Goal: Transaction & Acquisition: Purchase product/service

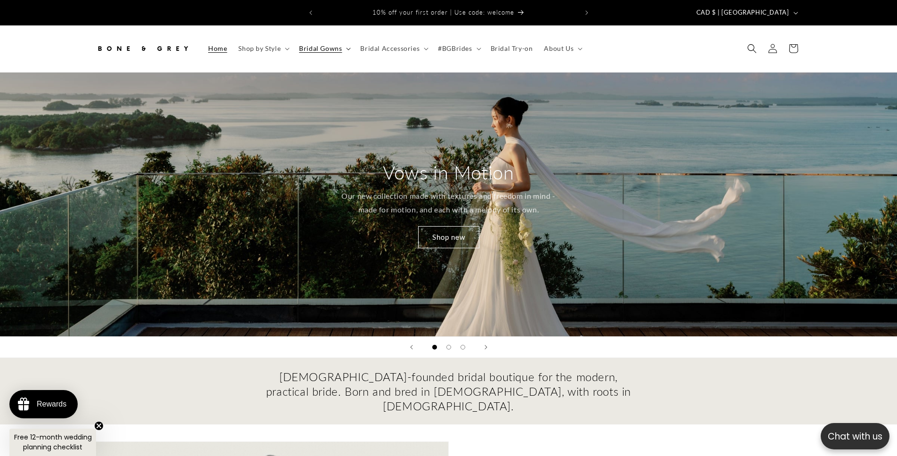
click at [332, 44] on span "Bridal Gowns" at bounding box center [320, 48] width 43 height 8
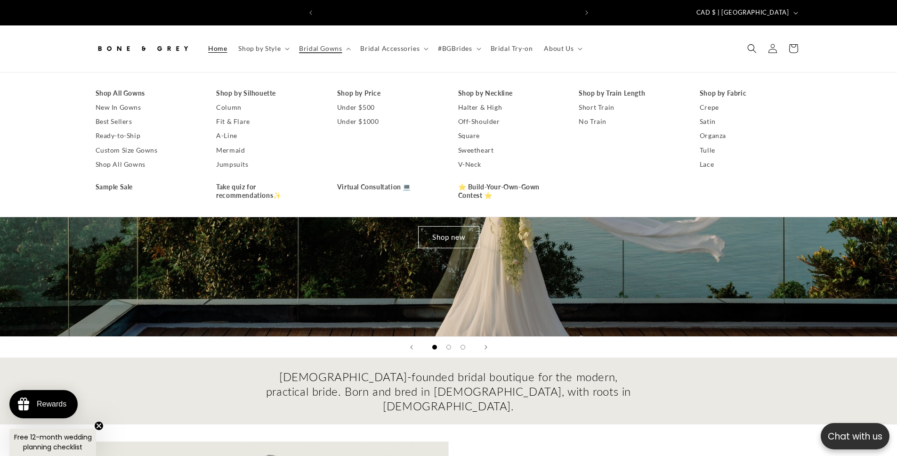
scroll to position [0, 259]
click at [347, 103] on link "Under $500" at bounding box center [388, 107] width 102 height 14
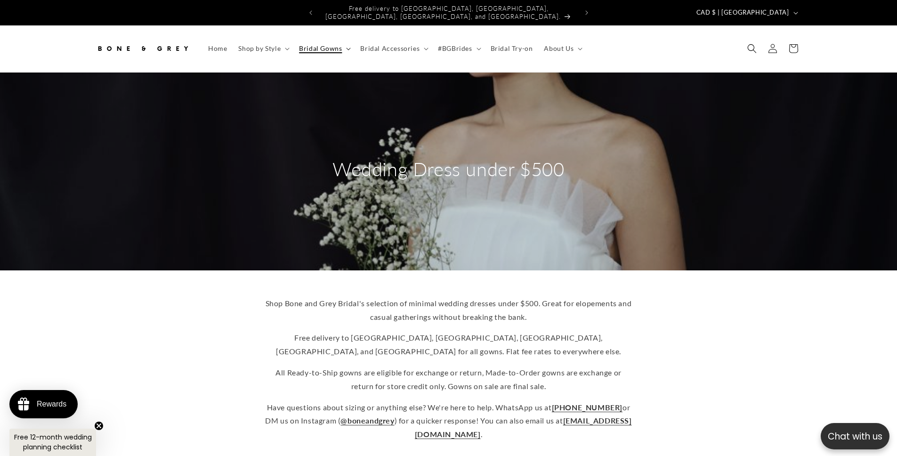
click at [324, 44] on span "Bridal Gowns" at bounding box center [320, 48] width 43 height 8
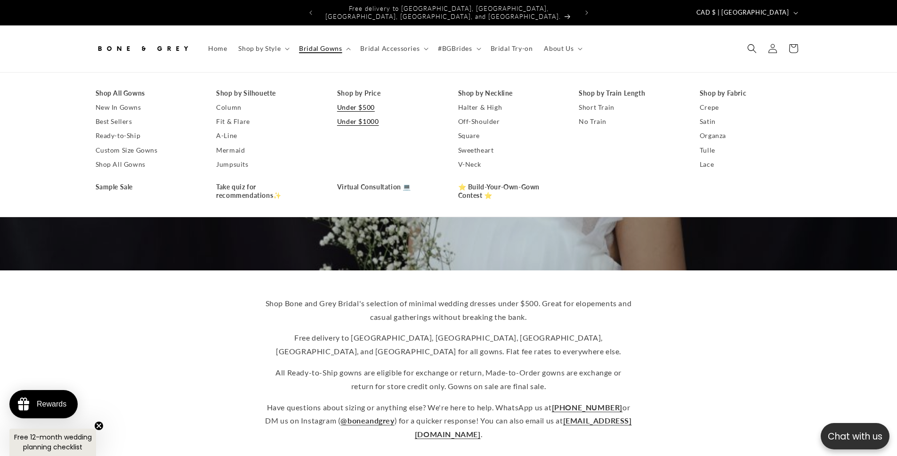
click at [368, 116] on link "Under $1000" at bounding box center [388, 121] width 102 height 14
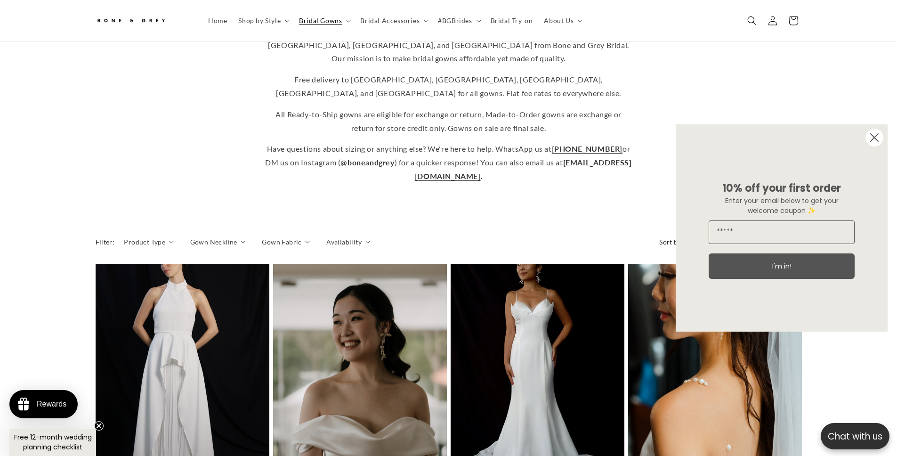
scroll to position [266, 0]
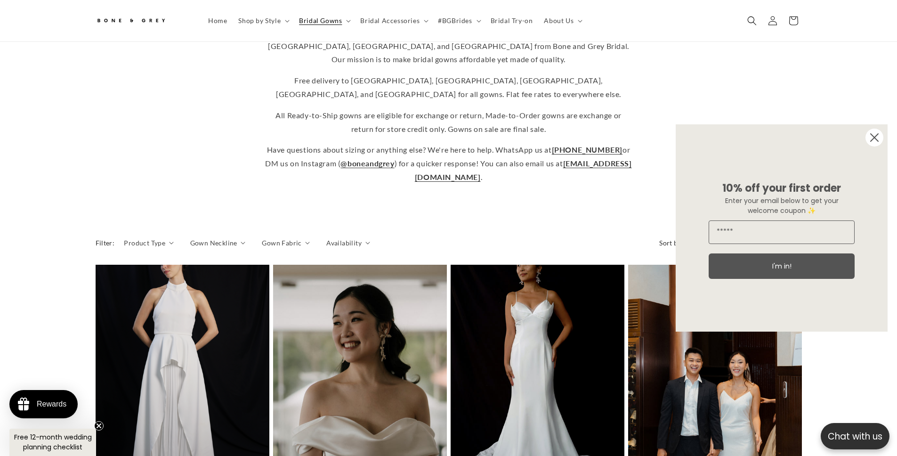
click at [881, 141] on circle "Close dialog" at bounding box center [874, 138] width 18 height 18
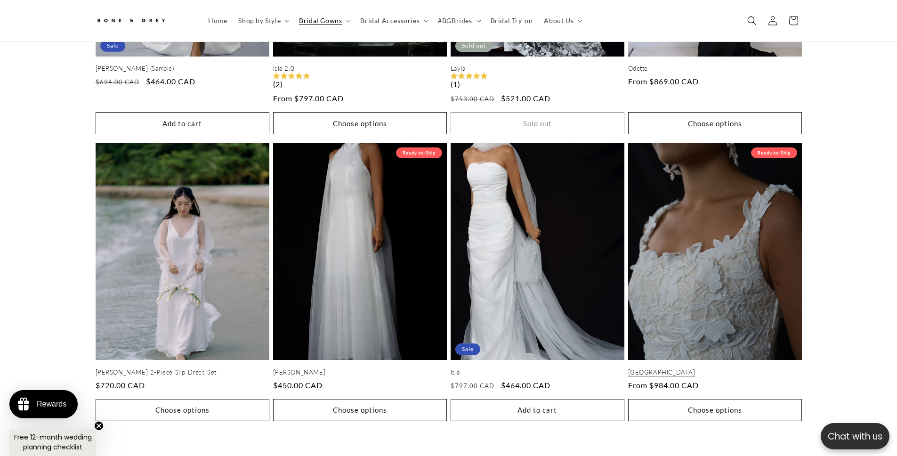
scroll to position [1905, 0]
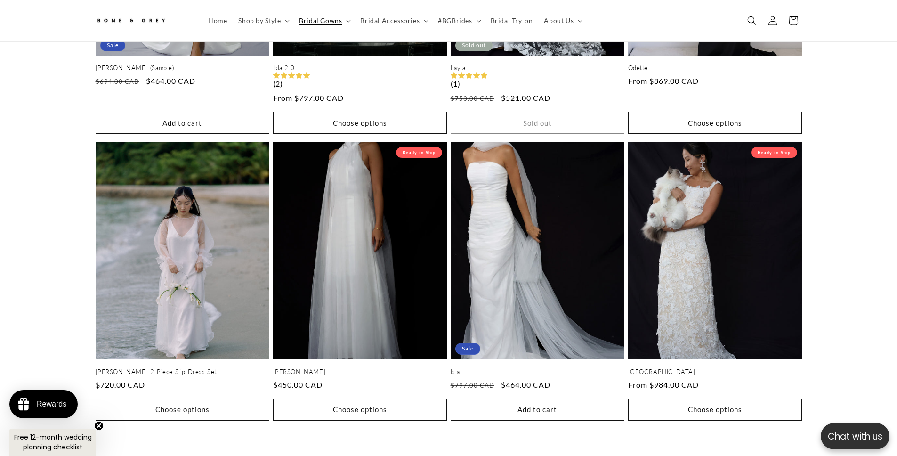
click at [440, 449] on link "2" at bounding box center [436, 459] width 21 height 21
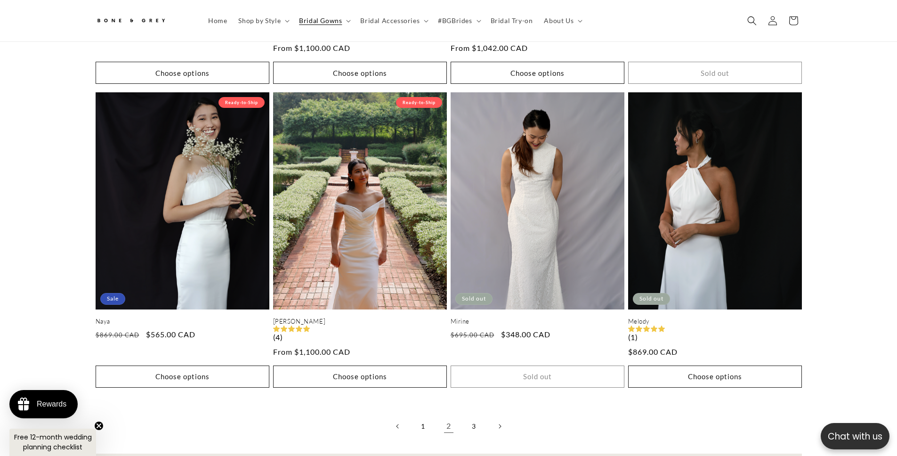
scroll to position [2138, 0]
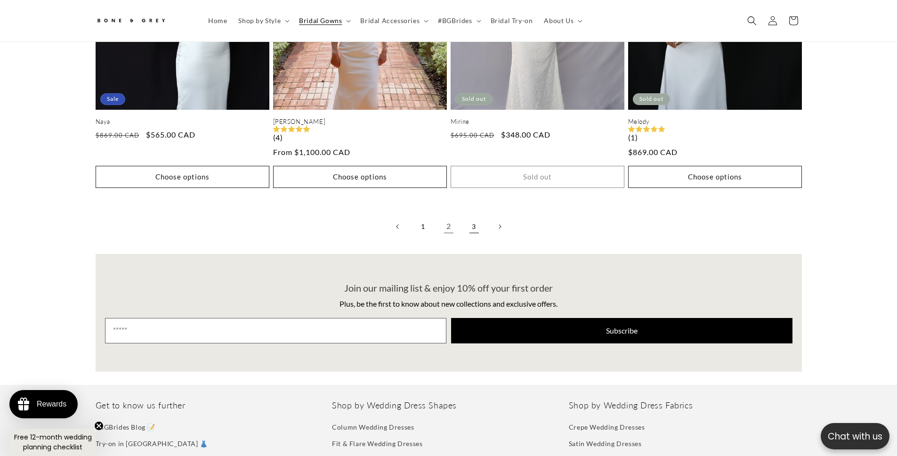
click at [477, 216] on link "3" at bounding box center [474, 226] width 21 height 21
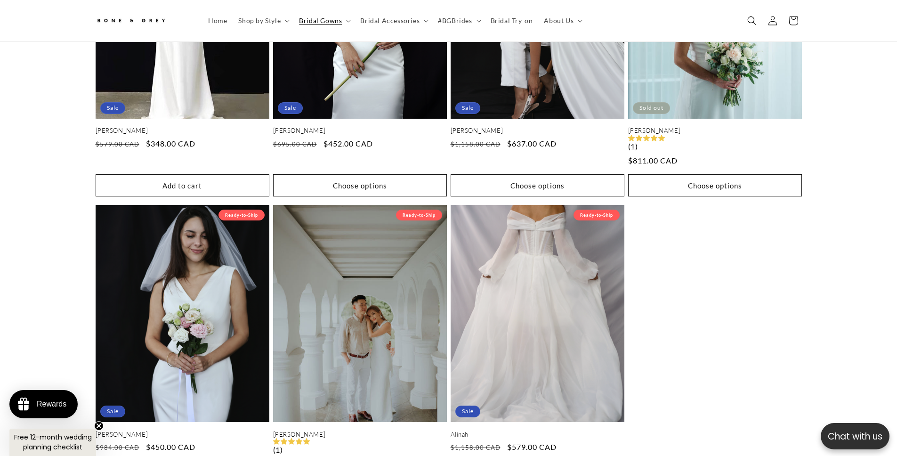
scroll to position [629, 0]
